Goal: Task Accomplishment & Management: Manage account settings

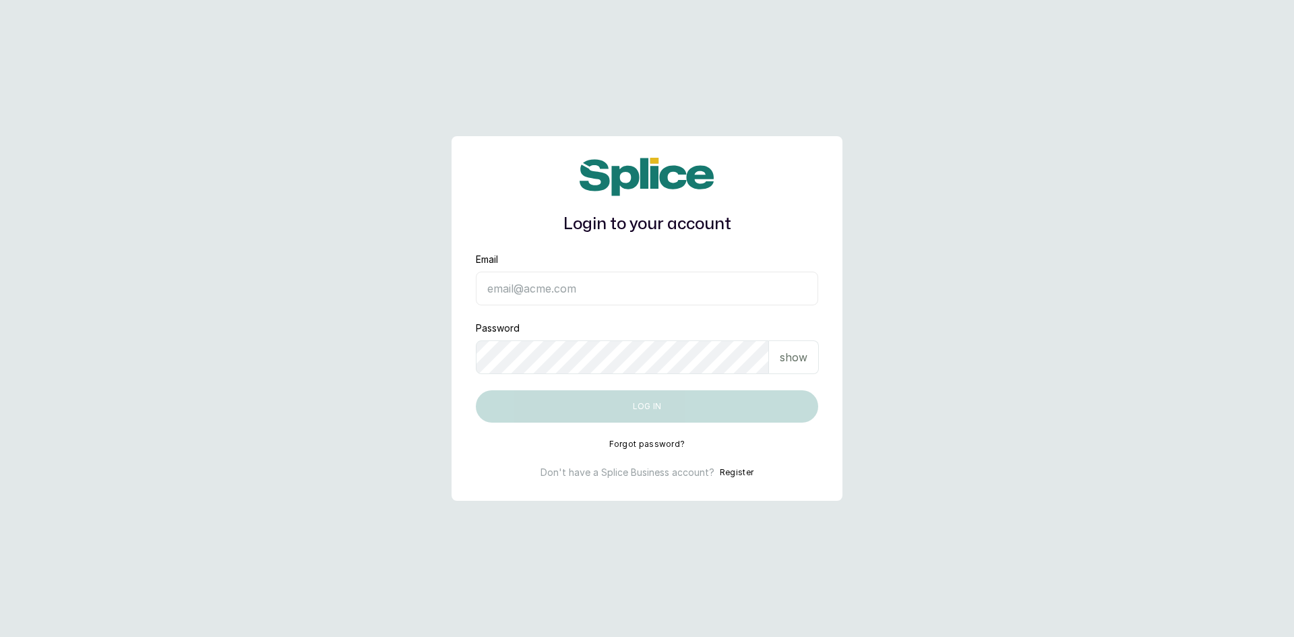
click at [521, 296] on input "Email" at bounding box center [647, 289] width 342 height 34
type input "sandraamanze012@gmail.com"
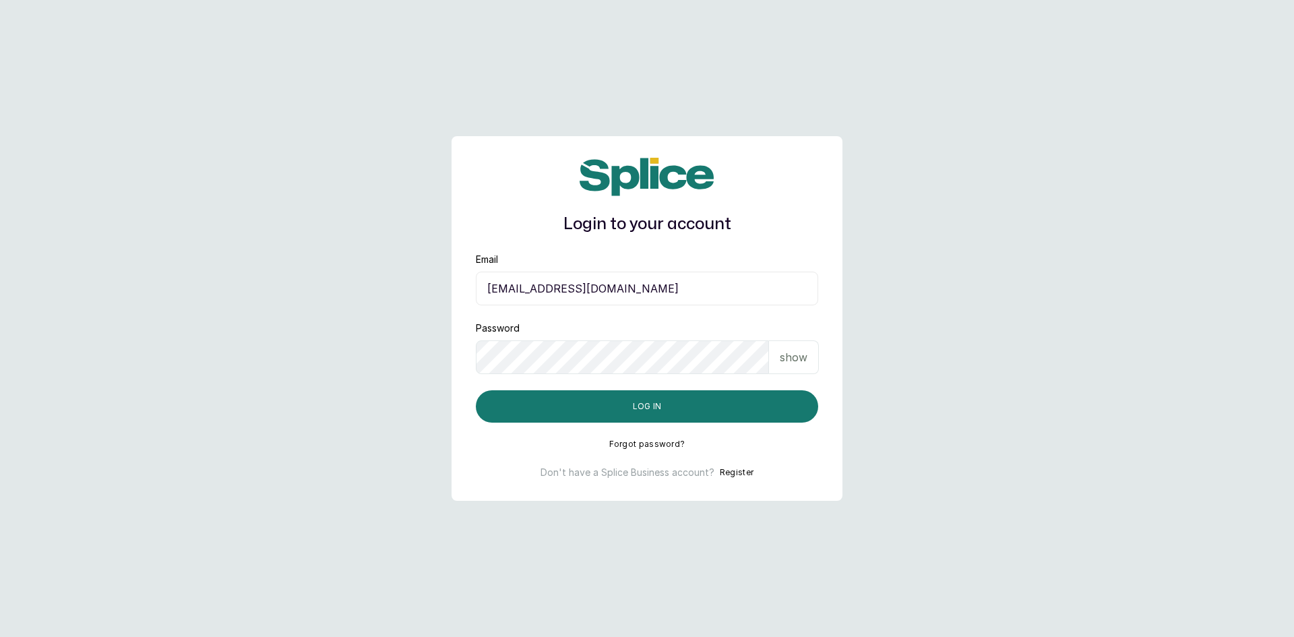
click at [556, 387] on form "Email sandraamanze012@gmail.com Password show Log in" at bounding box center [647, 338] width 342 height 170
click at [568, 397] on button "Log in" at bounding box center [647, 406] width 342 height 32
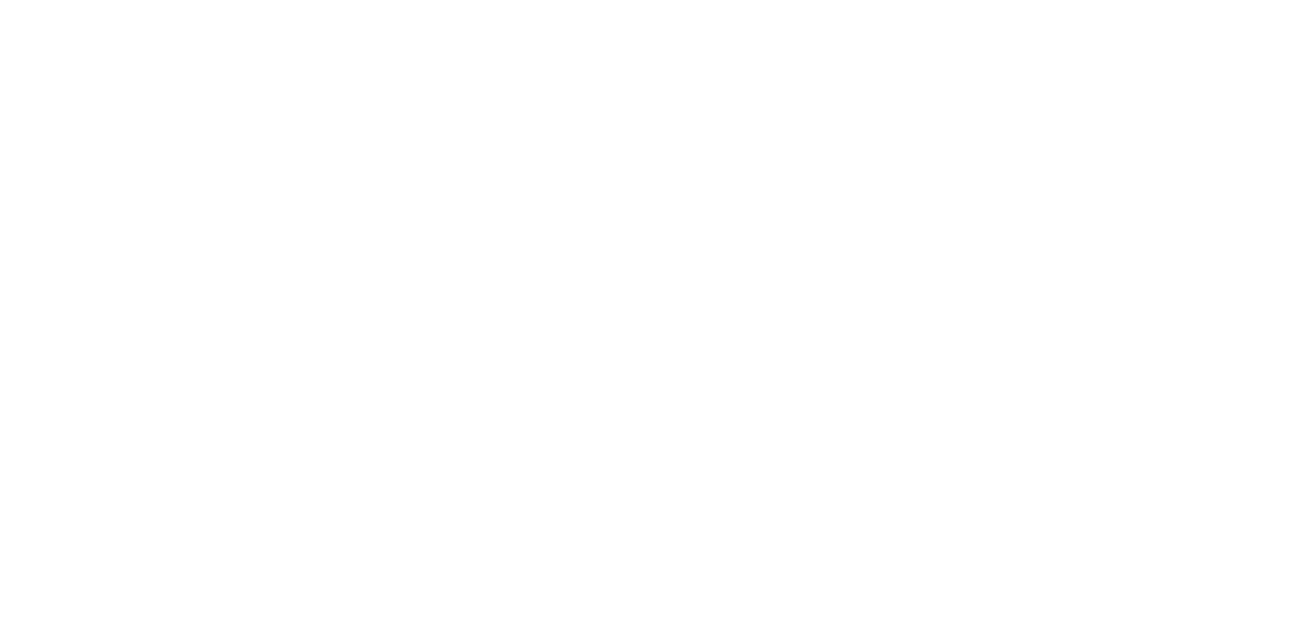
click at [387, 0] on html at bounding box center [647, 0] width 1294 height 0
drag, startPoint x: 112, startPoint y: 71, endPoint x: 120, endPoint y: 53, distance: 20.5
click at [113, 0] on html at bounding box center [647, 0] width 1294 height 0
click at [3, 0] on html at bounding box center [647, 0] width 1294 height 0
click at [179, 0] on html at bounding box center [647, 0] width 1294 height 0
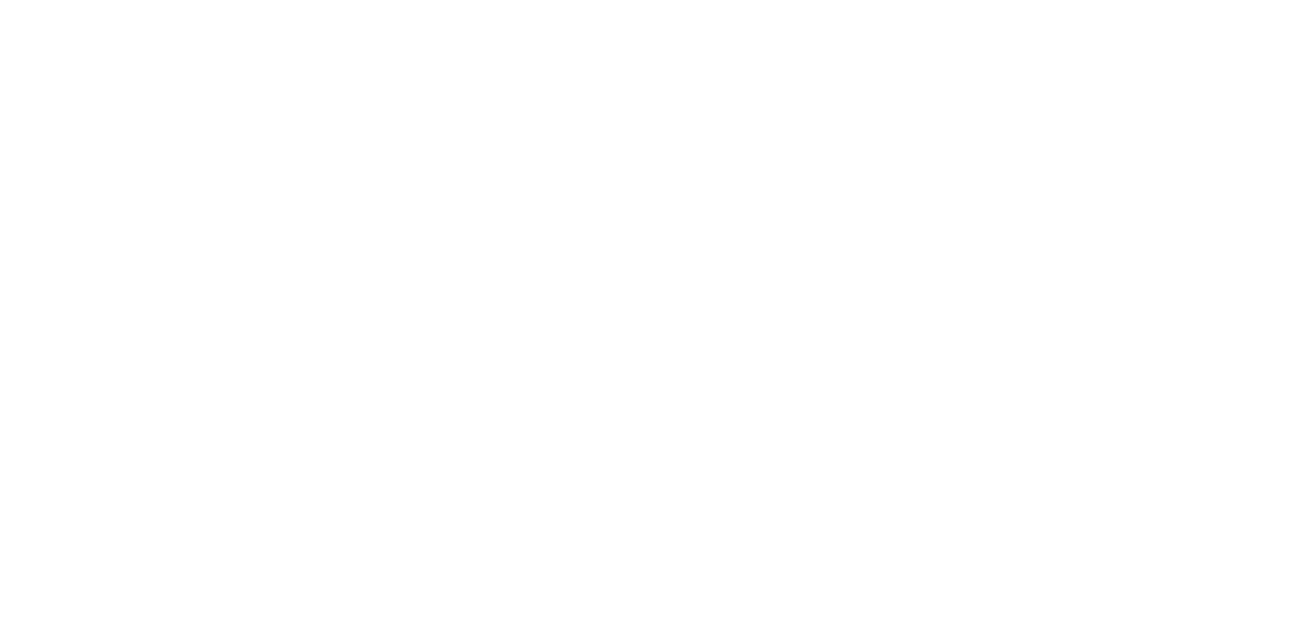
drag, startPoint x: 127, startPoint y: 9, endPoint x: 129, endPoint y: 2, distance: 7.0
click at [129, 0] on html at bounding box center [647, 0] width 1294 height 0
click at [262, 0] on html at bounding box center [647, 0] width 1294 height 0
click at [1236, 0] on html at bounding box center [647, 0] width 1294 height 0
click at [740, 0] on html "Internet Connection Restored" at bounding box center [647, 0] width 1294 height 0
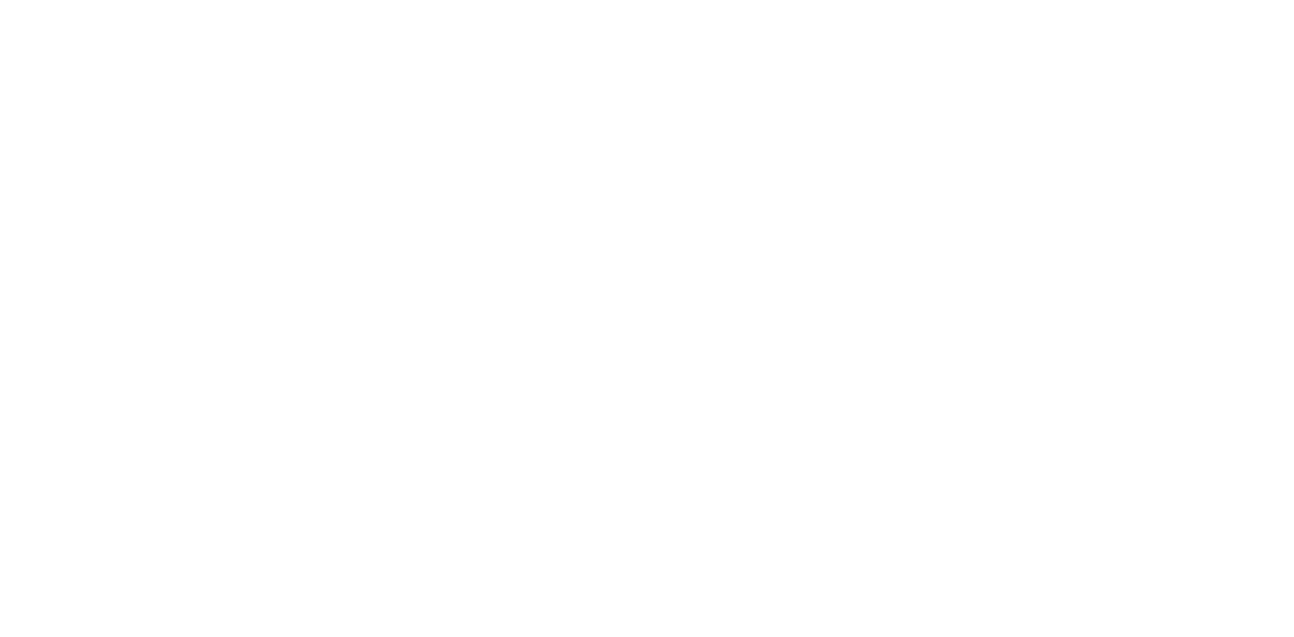
click at [304, 0] on html at bounding box center [647, 0] width 1294 height 0
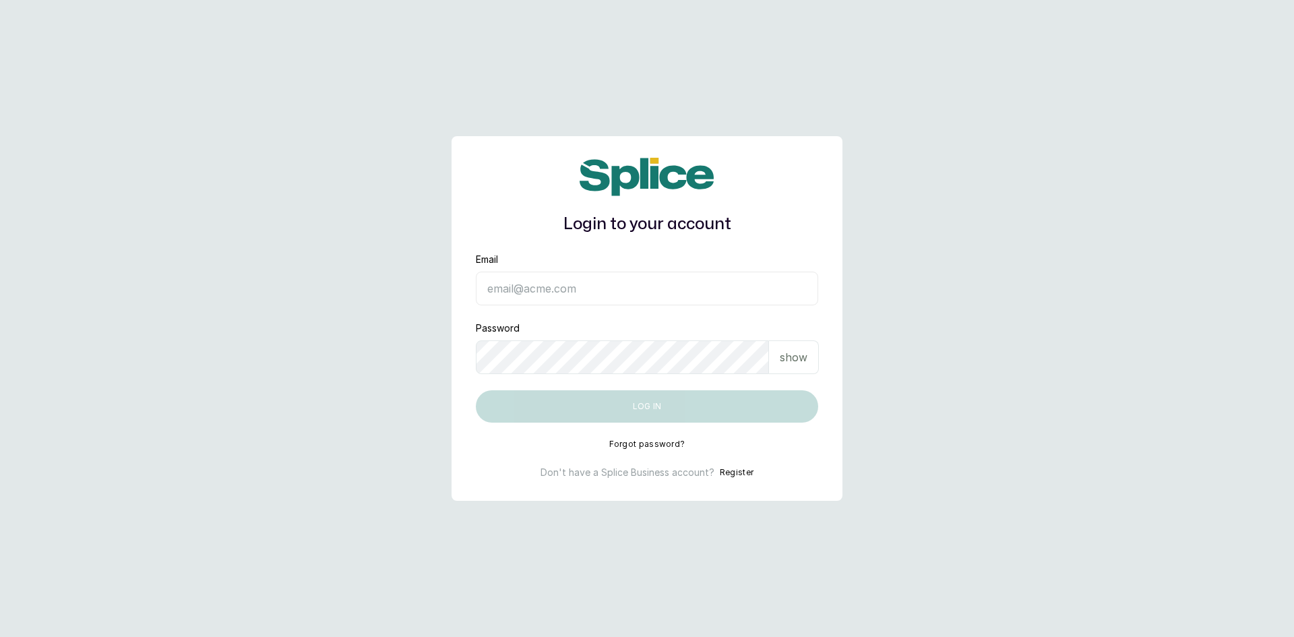
click at [523, 283] on input "Email" at bounding box center [647, 289] width 342 height 34
type input "[EMAIL_ADDRESS][DOMAIN_NAME]"
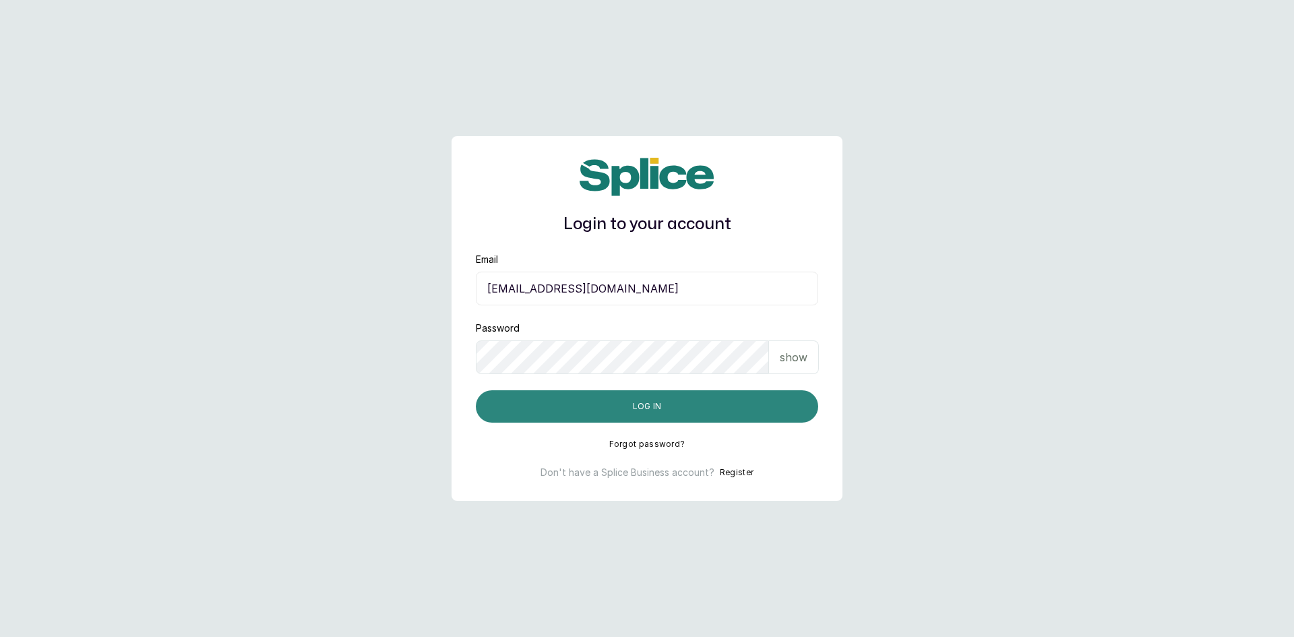
click at [550, 402] on button "Log in" at bounding box center [647, 406] width 342 height 32
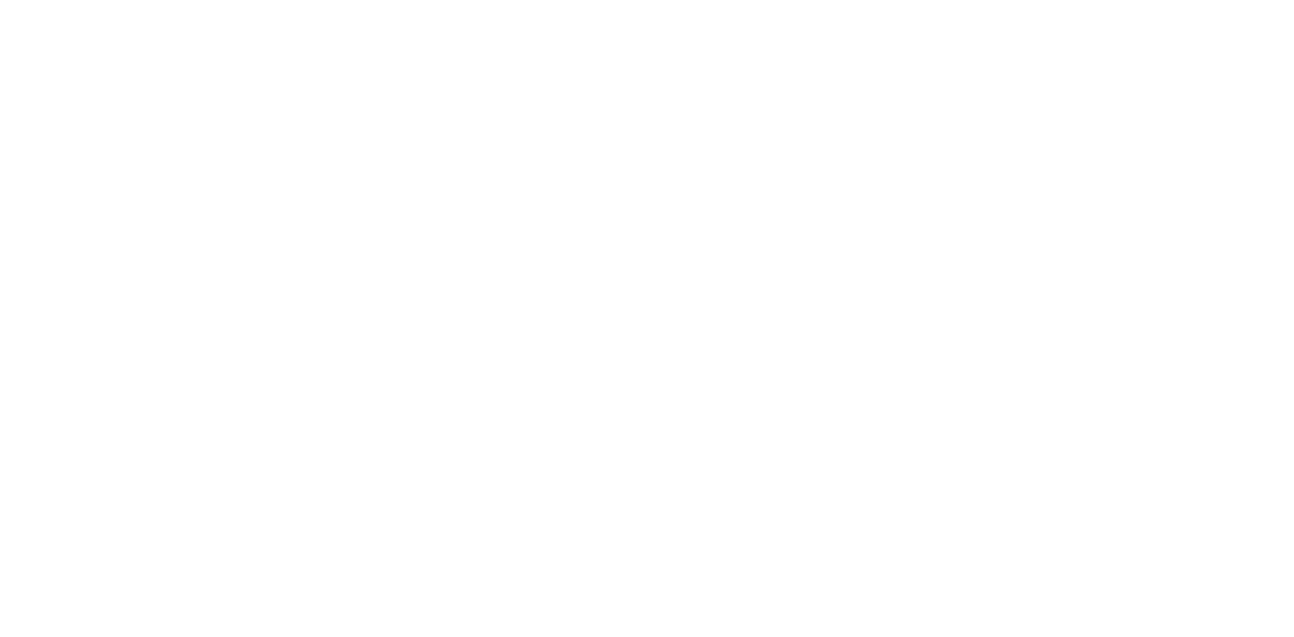
click at [352, 0] on html at bounding box center [647, 0] width 1294 height 0
click at [355, 0] on html at bounding box center [647, 0] width 1294 height 0
click at [393, 0] on html at bounding box center [647, 0] width 1294 height 0
click at [273, 0] on html at bounding box center [647, 0] width 1294 height 0
